Goal: Transaction & Acquisition: Purchase product/service

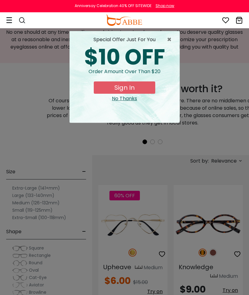
scroll to position [134, 26]
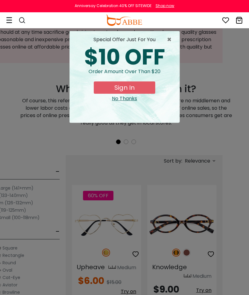
click at [171, 43] on span "×" at bounding box center [171, 39] width 8 height 7
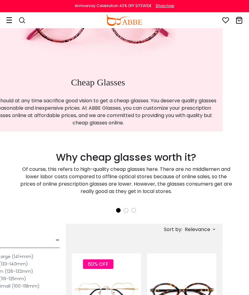
scroll to position [65, 26]
click at [164, 6] on div "Shop now" at bounding box center [165, 6] width 19 height 6
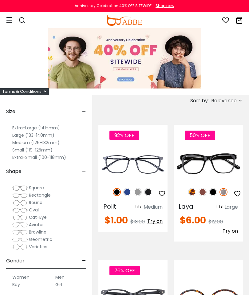
click at [168, 7] on div "Shop now" at bounding box center [165, 6] width 19 height 6
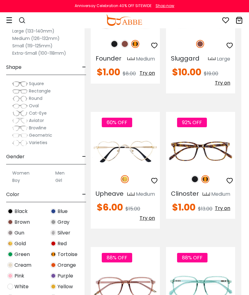
scroll to position [1353, 8]
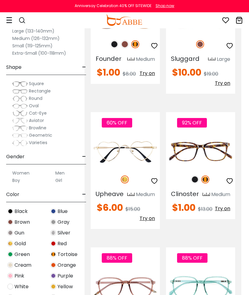
click at [195, 175] on img at bounding box center [195, 179] width 8 height 8
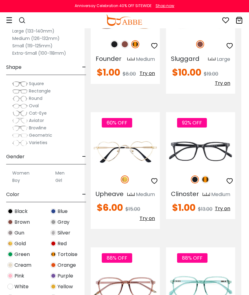
click at [229, 177] on icon "button" at bounding box center [229, 180] width 7 height 7
click at [2, 239] on div "Size - Extra-Large (141+mm) Large (133-140mm) Medium (126-132mm) Small (119-125…" at bounding box center [46, 143] width 92 height 304
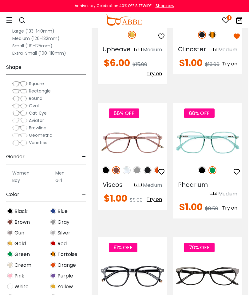
scroll to position [1498, 1]
click at [151, 182] on div "Medium" at bounding box center [152, 185] width 19 height 7
click at [138, 166] on img at bounding box center [137, 170] width 8 height 8
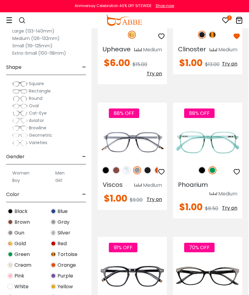
click at [163, 168] on icon "button" at bounding box center [161, 171] width 7 height 7
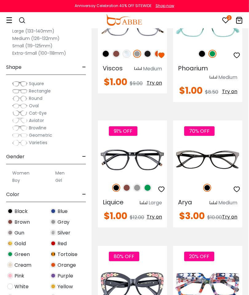
click at [163, 186] on icon "button" at bounding box center [161, 189] width 7 height 7
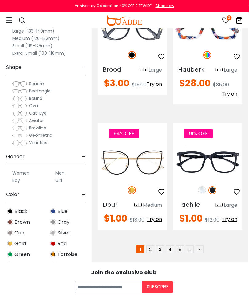
scroll to position [1874, 1]
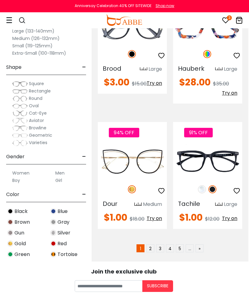
click at [202, 190] on img at bounding box center [202, 189] width 8 height 8
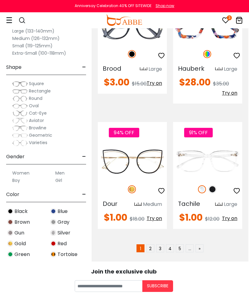
click at [212, 192] on img at bounding box center [212, 189] width 8 height 8
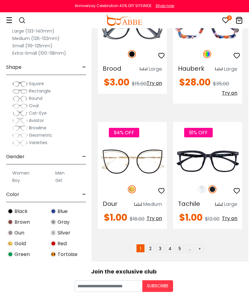
click at [235, 195] on icon "button" at bounding box center [236, 190] width 7 height 7
click at [153, 251] on link "2" at bounding box center [150, 248] width 8 height 8
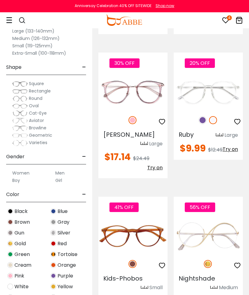
scroll to position [204, 0]
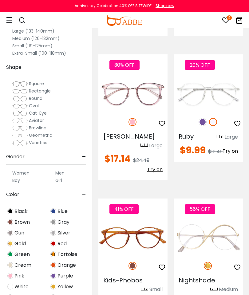
click at [207, 120] on div "20% OFF" at bounding box center [208, 122] width 69 height 13
click at [203, 117] on div "20% OFF" at bounding box center [208, 122] width 69 height 13
click at [204, 125] on img at bounding box center [203, 122] width 8 height 8
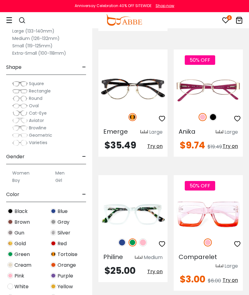
scroll to position [777, 0]
click at [145, 238] on img at bounding box center [143, 242] width 8 height 8
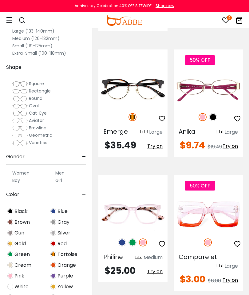
click at [119, 238] on img at bounding box center [122, 242] width 8 height 8
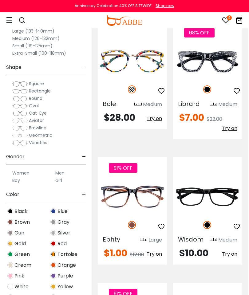
scroll to position [1745, 1]
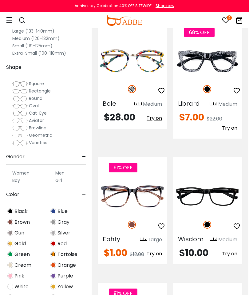
click at [163, 223] on icon "button" at bounding box center [161, 226] width 7 height 7
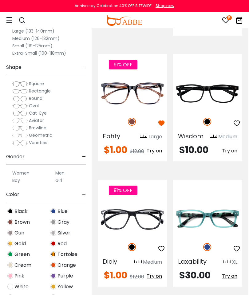
scroll to position [1849, 0]
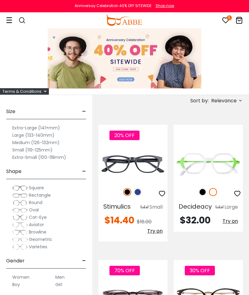
click at [239, 100] on icon at bounding box center [240, 100] width 5 height 5
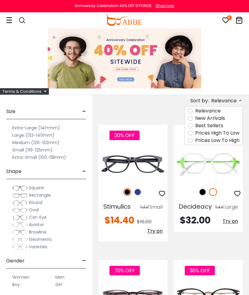
click at [195, 142] on label "Prices Low To High" at bounding box center [217, 140] width 44 height 7
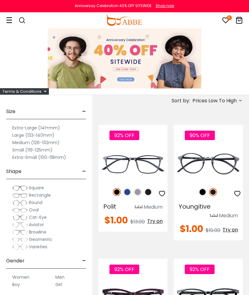
click at [162, 195] on icon "button" at bounding box center [161, 193] width 7 height 7
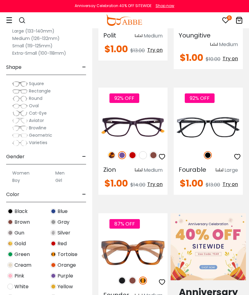
scroll to position [171, 0]
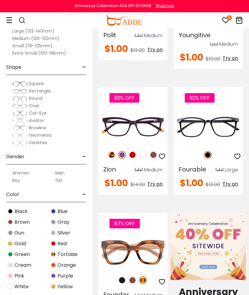
click at [240, 154] on icon "button" at bounding box center [237, 156] width 7 height 7
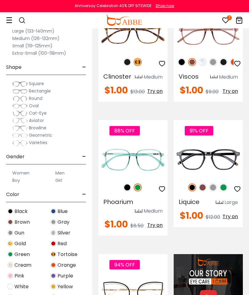
scroll to position [529, 0]
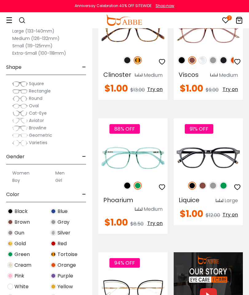
click at [199, 191] on div "91% OFF" at bounding box center [208, 185] width 69 height 13
click at [204, 189] on img at bounding box center [203, 186] width 8 height 8
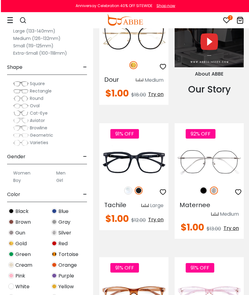
scroll to position [784, 0]
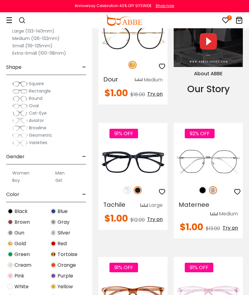
click at [128, 194] on img at bounding box center [127, 190] width 8 height 8
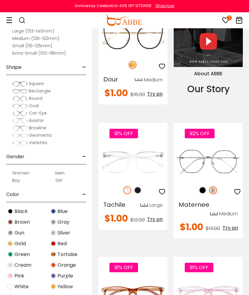
click at [137, 190] on img at bounding box center [138, 190] width 8 height 8
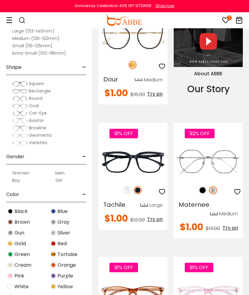
click at [165, 192] on icon "button" at bounding box center [161, 191] width 7 height 7
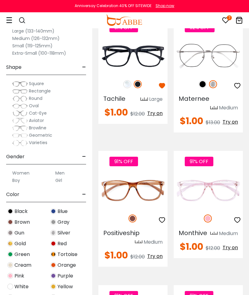
scroll to position [893, 0]
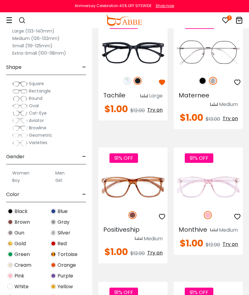
click at [0, 0] on img at bounding box center [0, 0] width 0 height 0
